Goal: Transaction & Acquisition: Purchase product/service

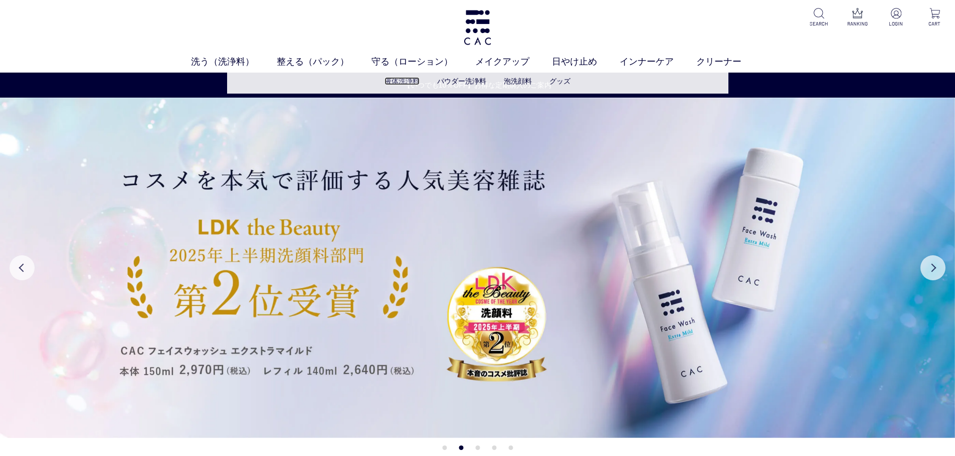
click at [392, 83] on link "液体洗浄料" at bounding box center [401, 81] width 35 height 8
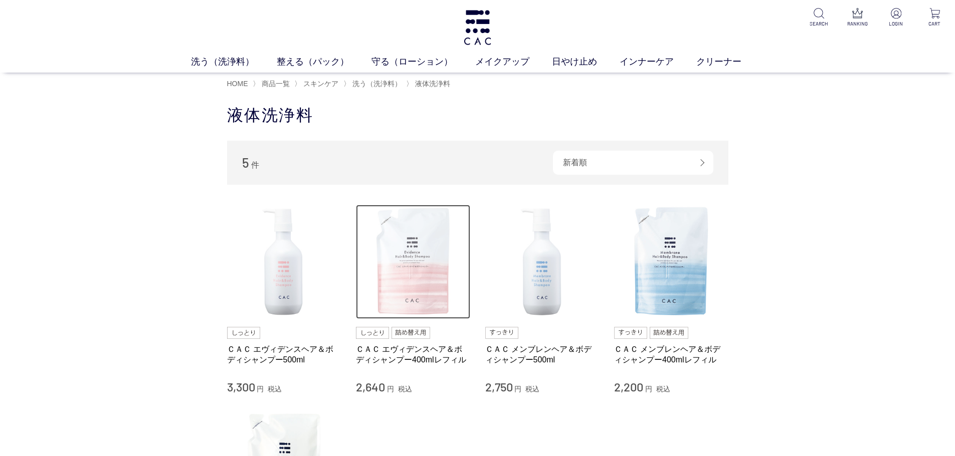
click at [393, 272] on img at bounding box center [413, 262] width 114 height 114
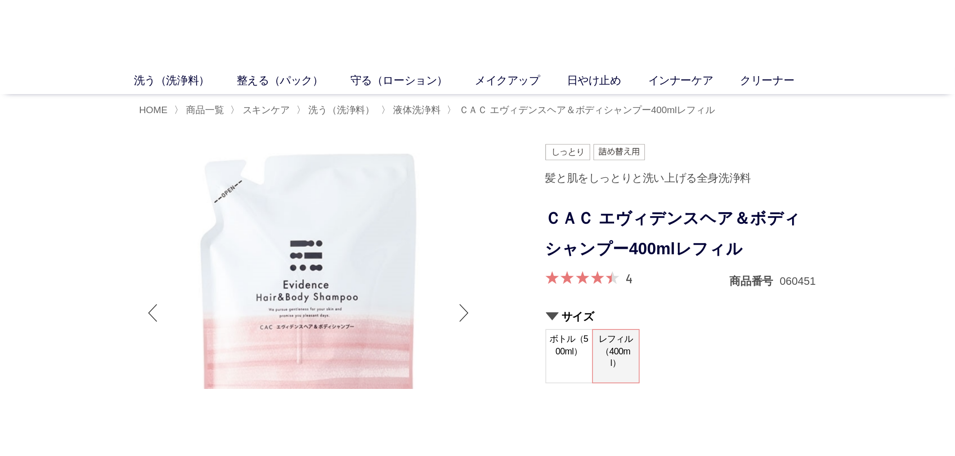
scroll to position [100, 0]
